Goal: Task Accomplishment & Management: Use online tool/utility

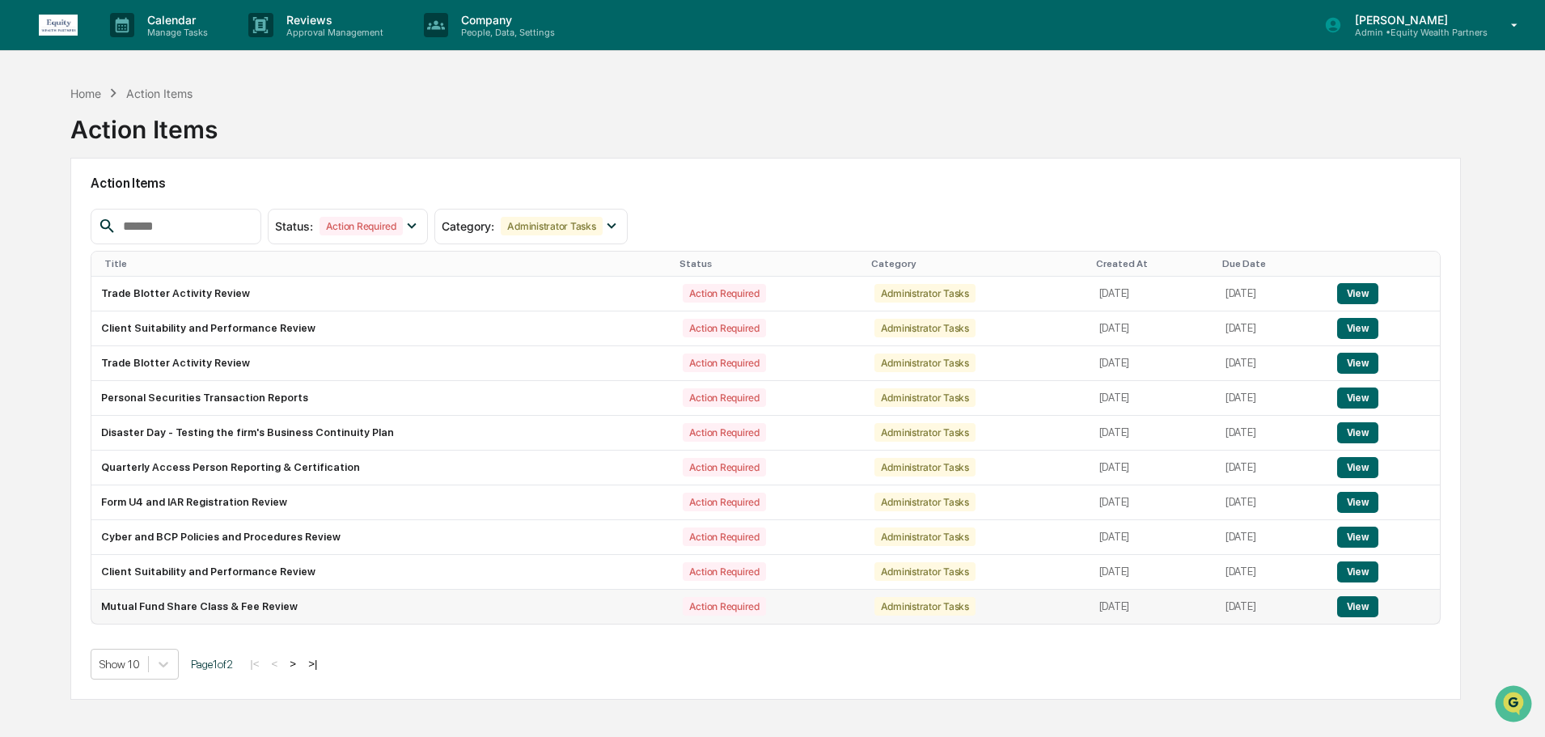
click at [1361, 608] on button "View" at bounding box center [1357, 606] width 41 height 21
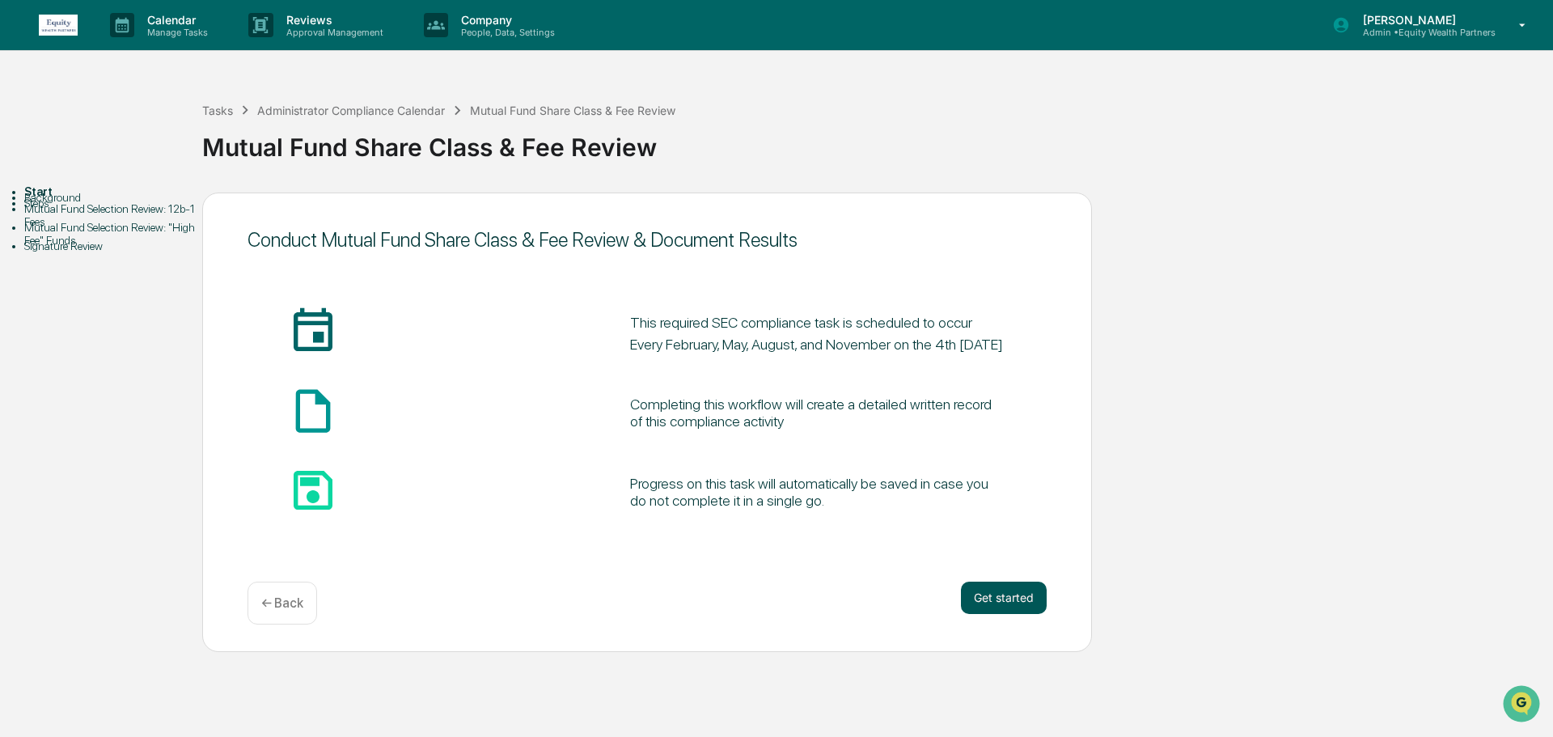
click at [1015, 603] on button "Get started" at bounding box center [1004, 598] width 86 height 32
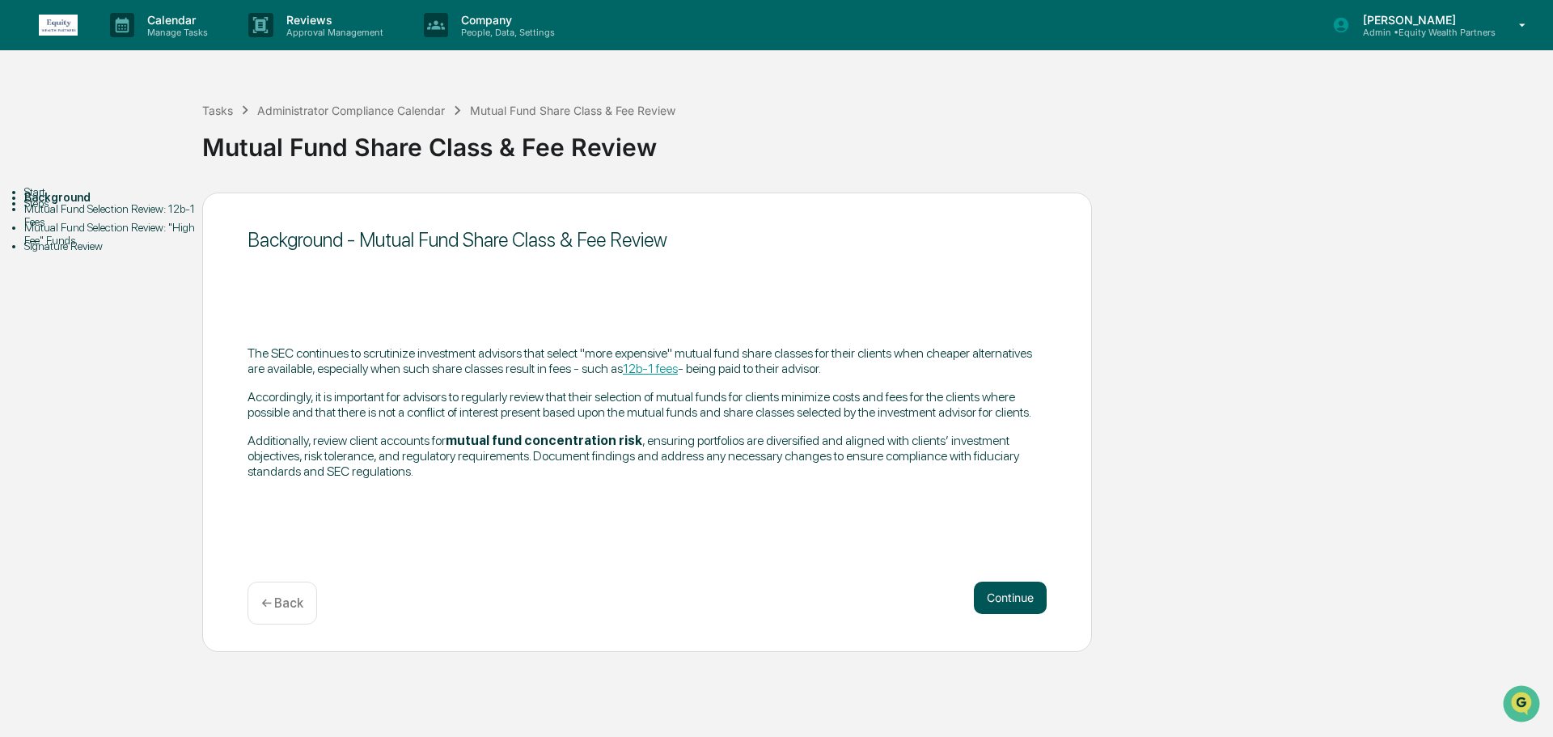
click at [1018, 596] on button "Continue" at bounding box center [1010, 598] width 73 height 32
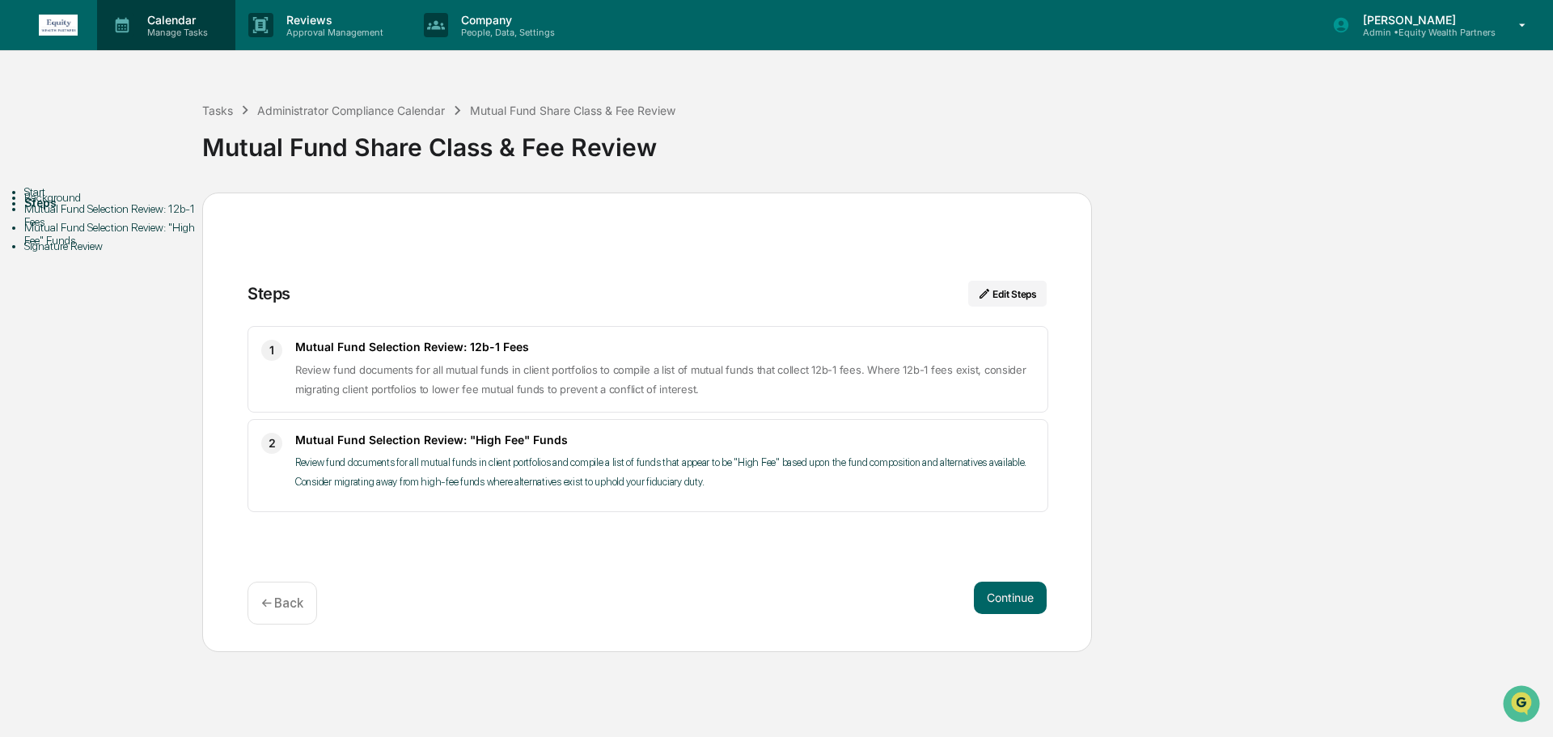
click at [151, 13] on p "Calendar" at bounding box center [175, 20] width 82 height 14
click at [1377, 736] on div at bounding box center [776, 748] width 1553 height 0
click at [1382, 27] on p "Admin • Equity Wealth Partners" at bounding box center [1423, 32] width 146 height 11
click at [165, 736] on div at bounding box center [776, 737] width 1553 height 0
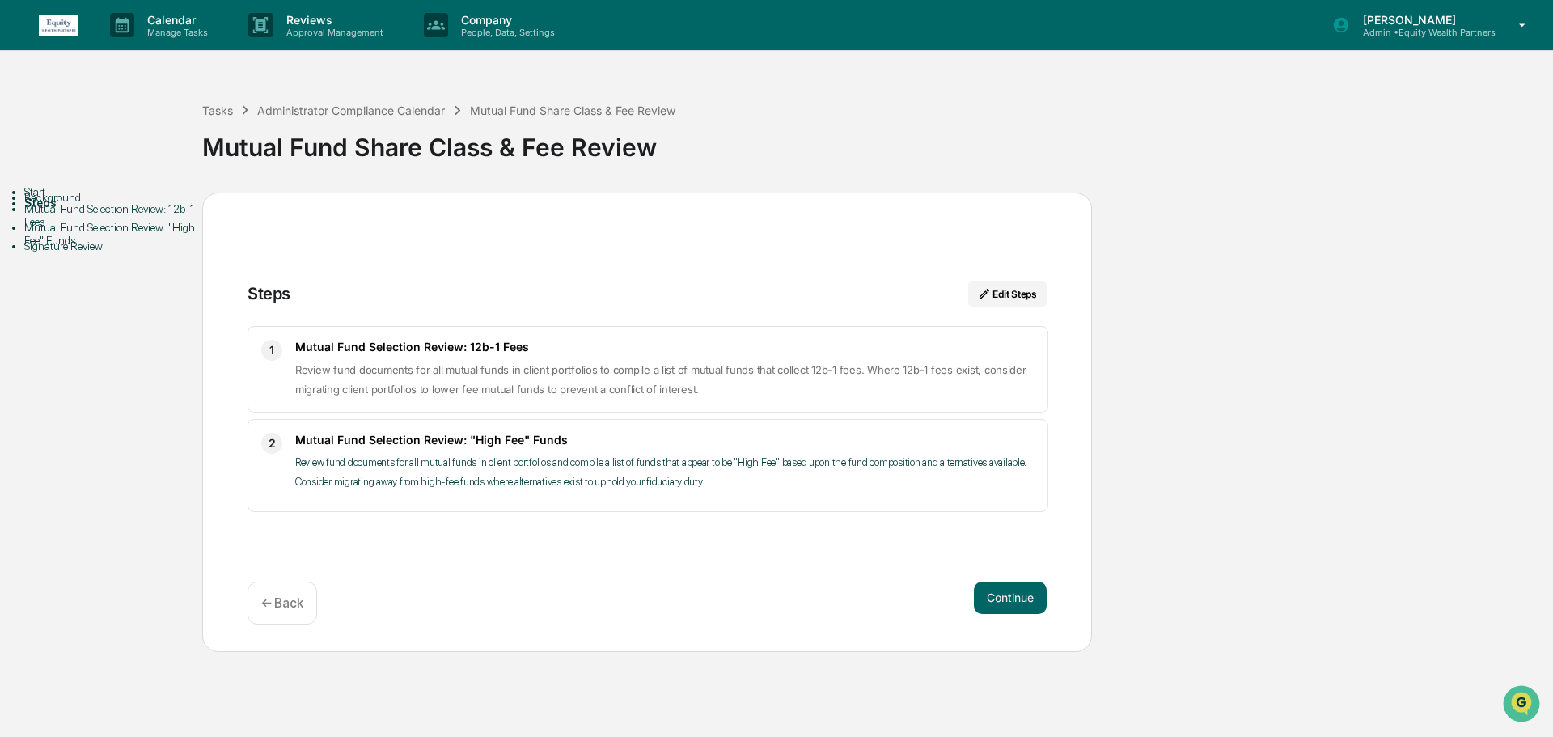
click at [57, 16] on img at bounding box center [58, 25] width 39 height 21
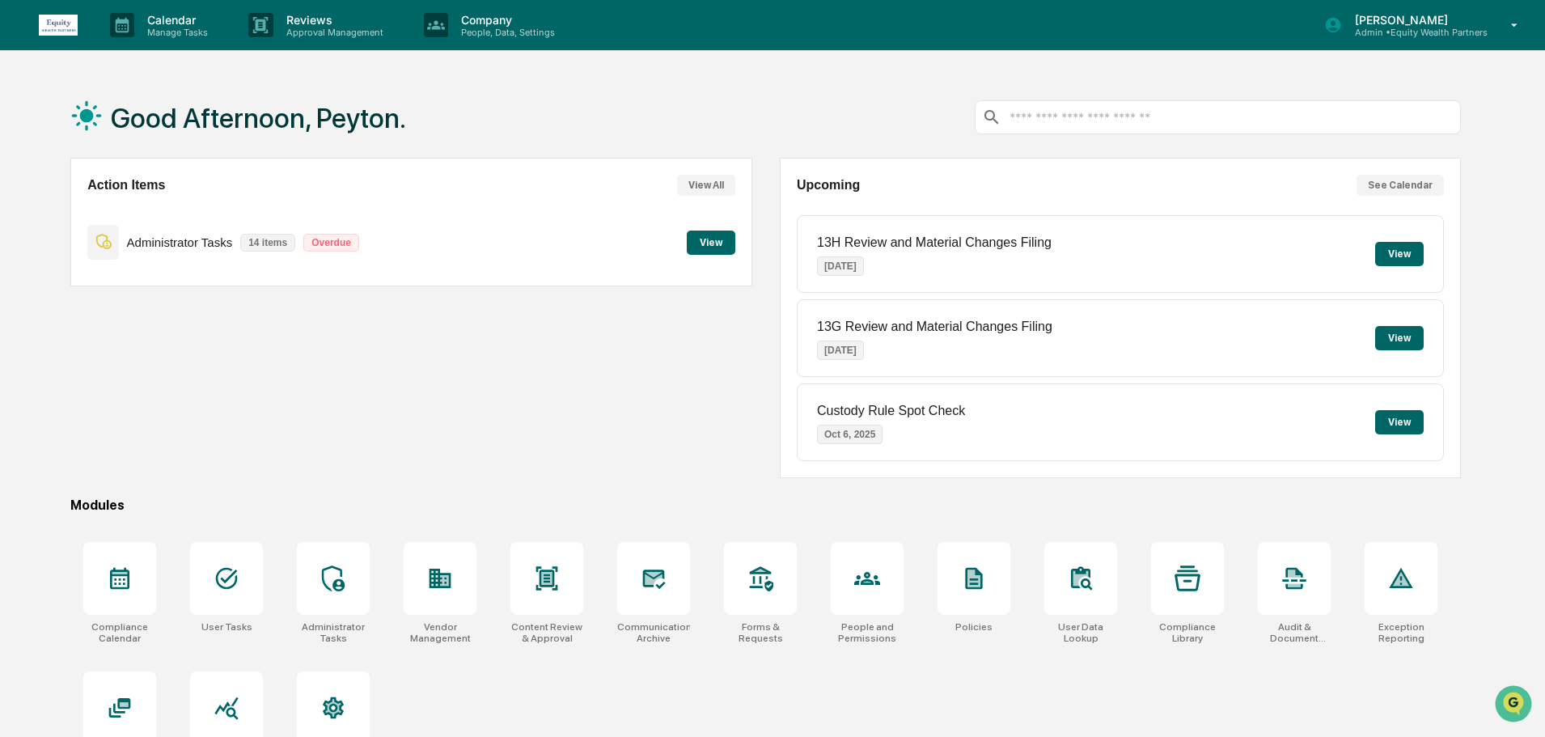
drag, startPoint x: 680, startPoint y: 258, endPoint x: 686, endPoint y: 251, distance: 9.7
click at [686, 251] on div "Administrator Tasks 14 items Overdue View" at bounding box center [410, 242] width 647 height 54
click at [691, 247] on button "View" at bounding box center [711, 243] width 49 height 24
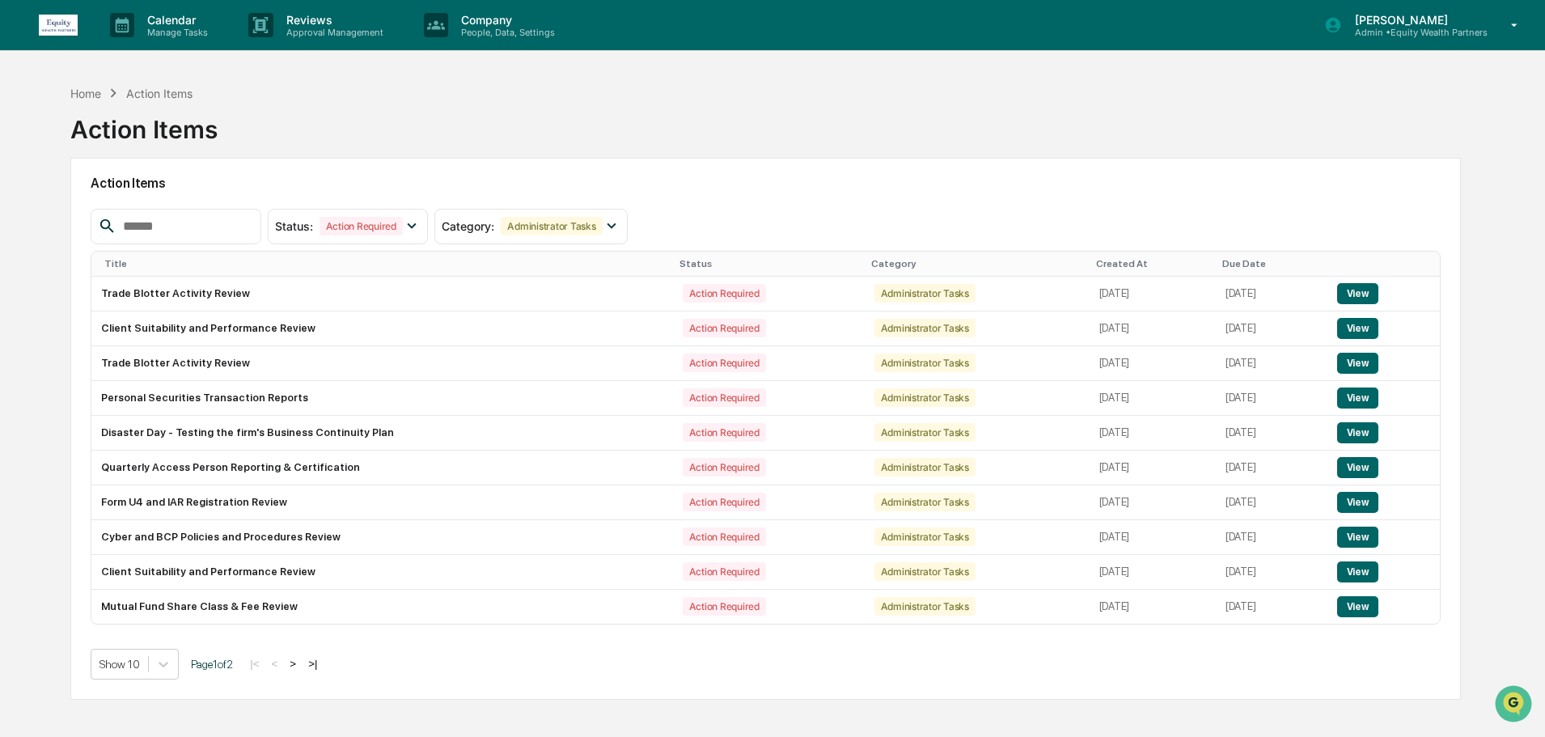
click at [319, 665] on button ">|" at bounding box center [312, 664] width 19 height 14
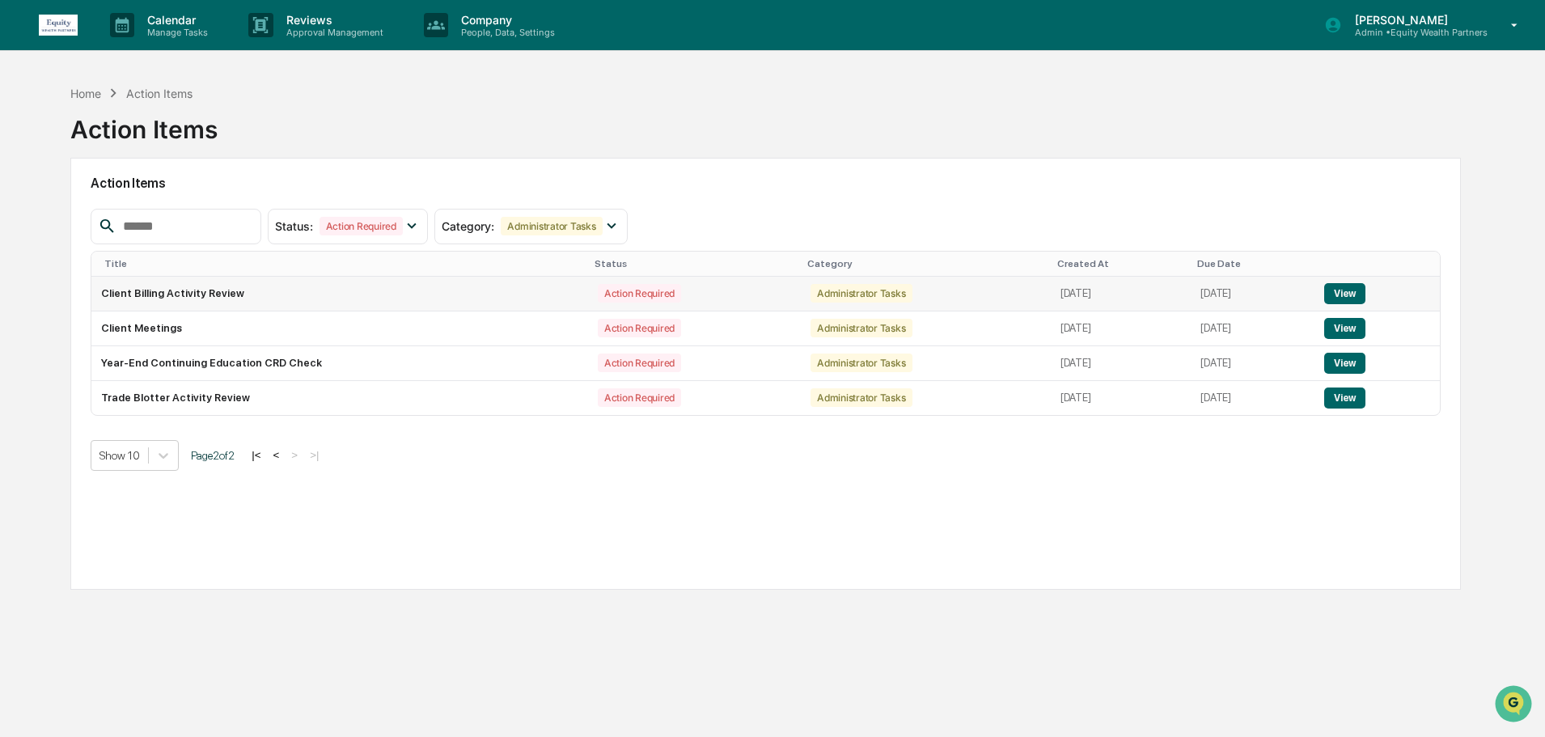
click at [1350, 295] on button "View" at bounding box center [1344, 293] width 41 height 21
